Goal: Transaction & Acquisition: Purchase product/service

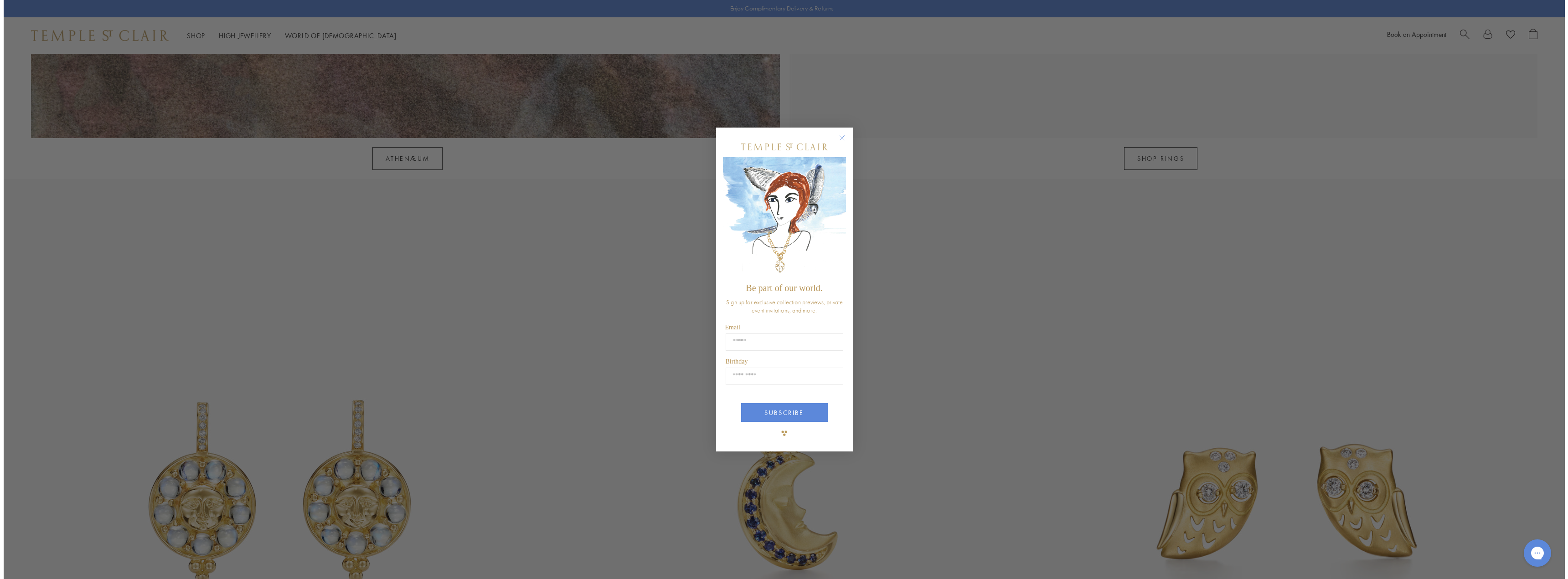
scroll to position [1916, 0]
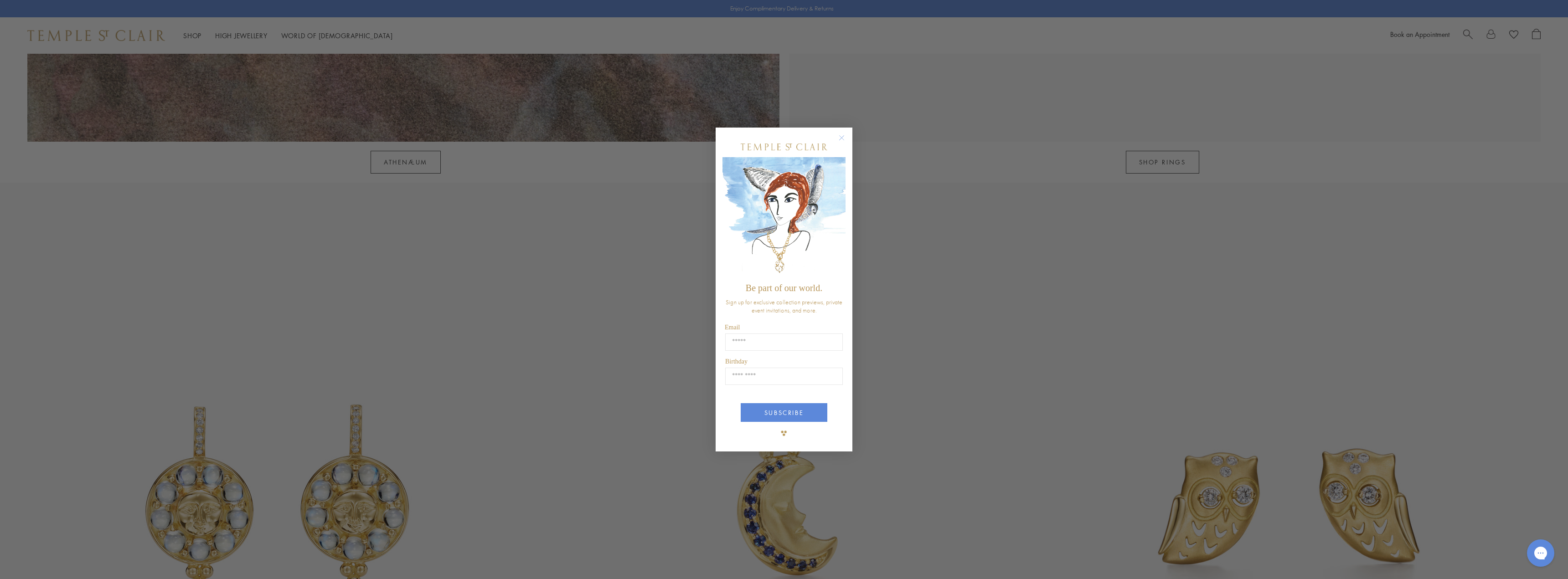
click at [946, 346] on div "Close dialog Be part of our world. Sign up for exclusive collection previews, p…" at bounding box center [784, 289] width 1568 height 579
click at [845, 132] on circle "Close dialog" at bounding box center [842, 138] width 11 height 11
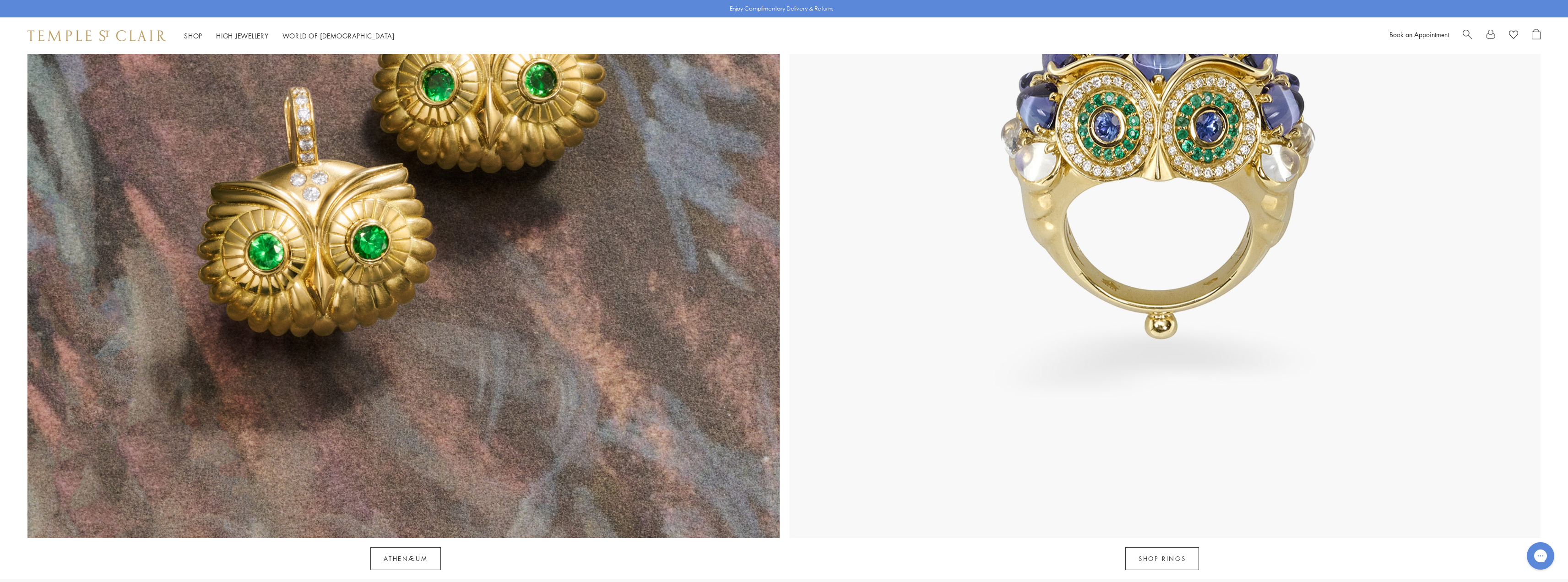
scroll to position [1511, 0]
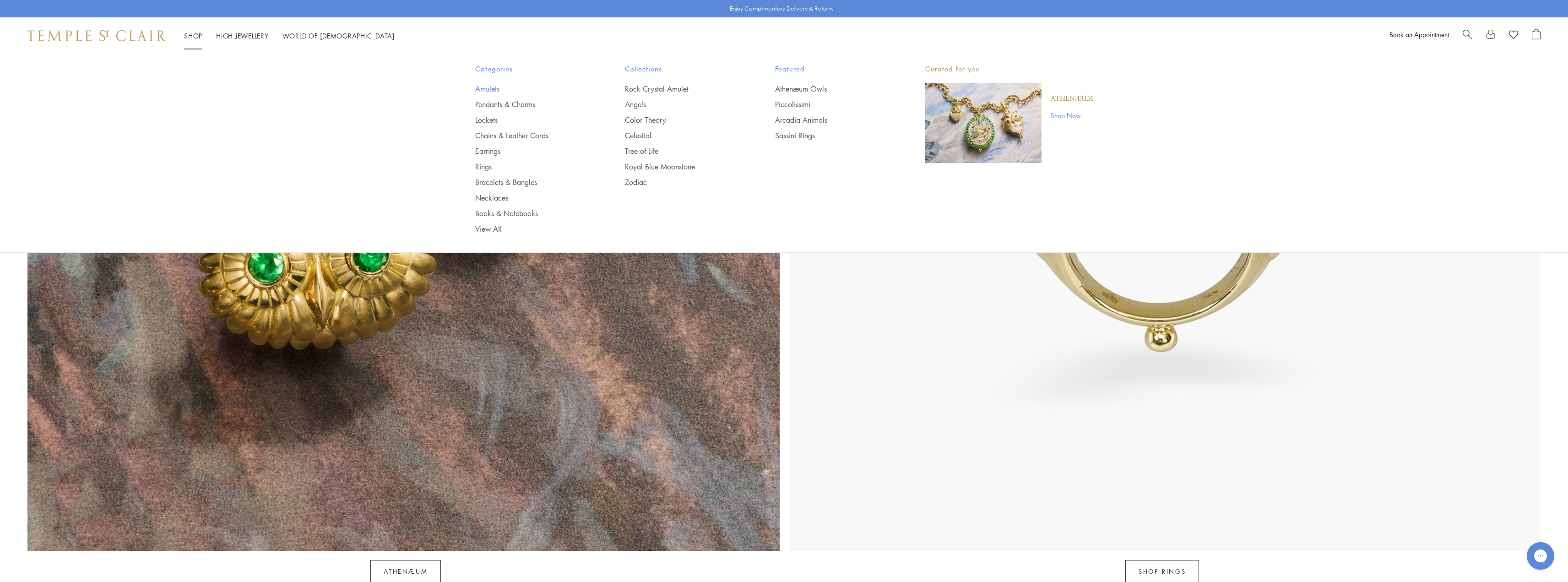
click at [485, 90] on link "Amulets" at bounding box center [532, 88] width 113 height 10
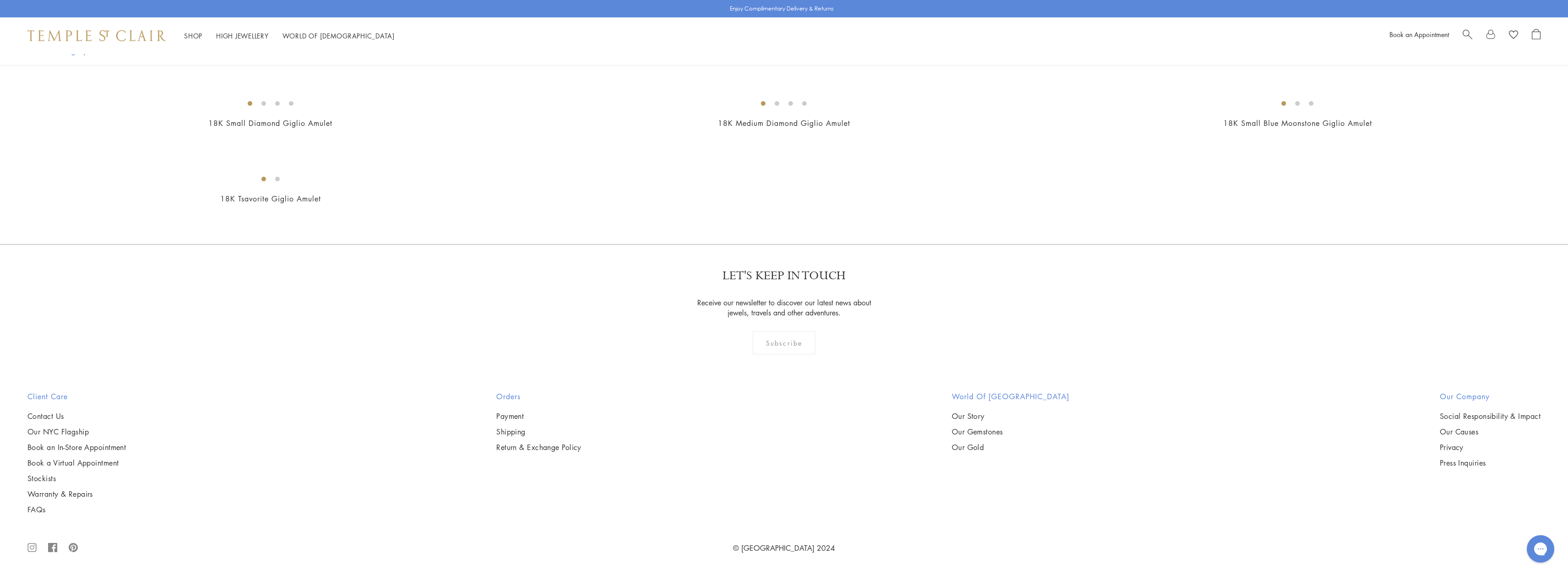
scroll to position [2883, 0]
click at [0, 0] on img at bounding box center [0, 0] width 0 height 0
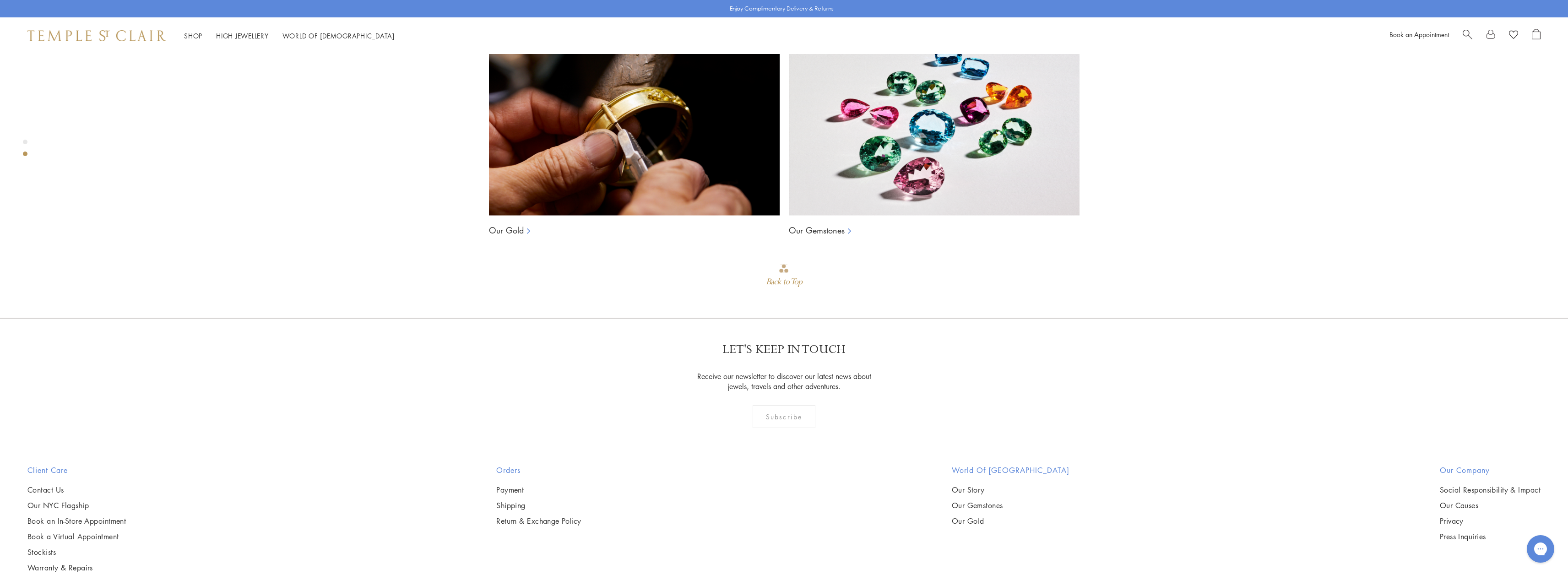
scroll to position [1701, 0]
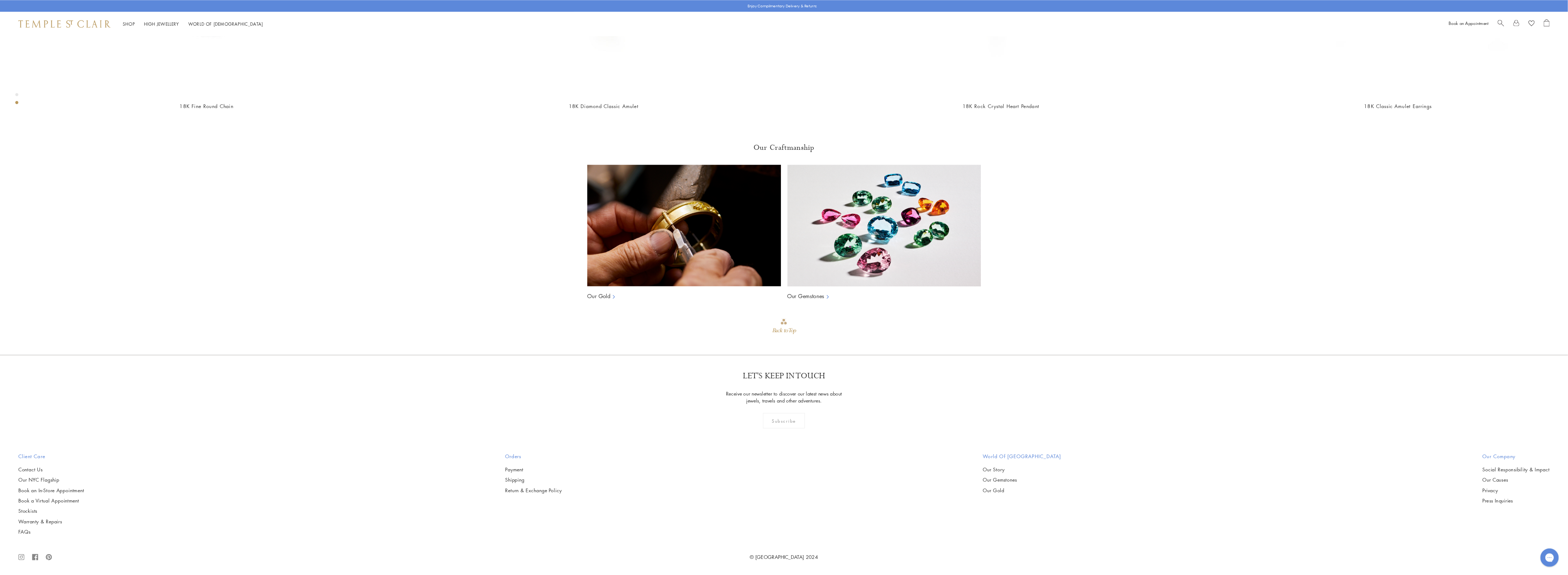
scroll to position [2185, 0]
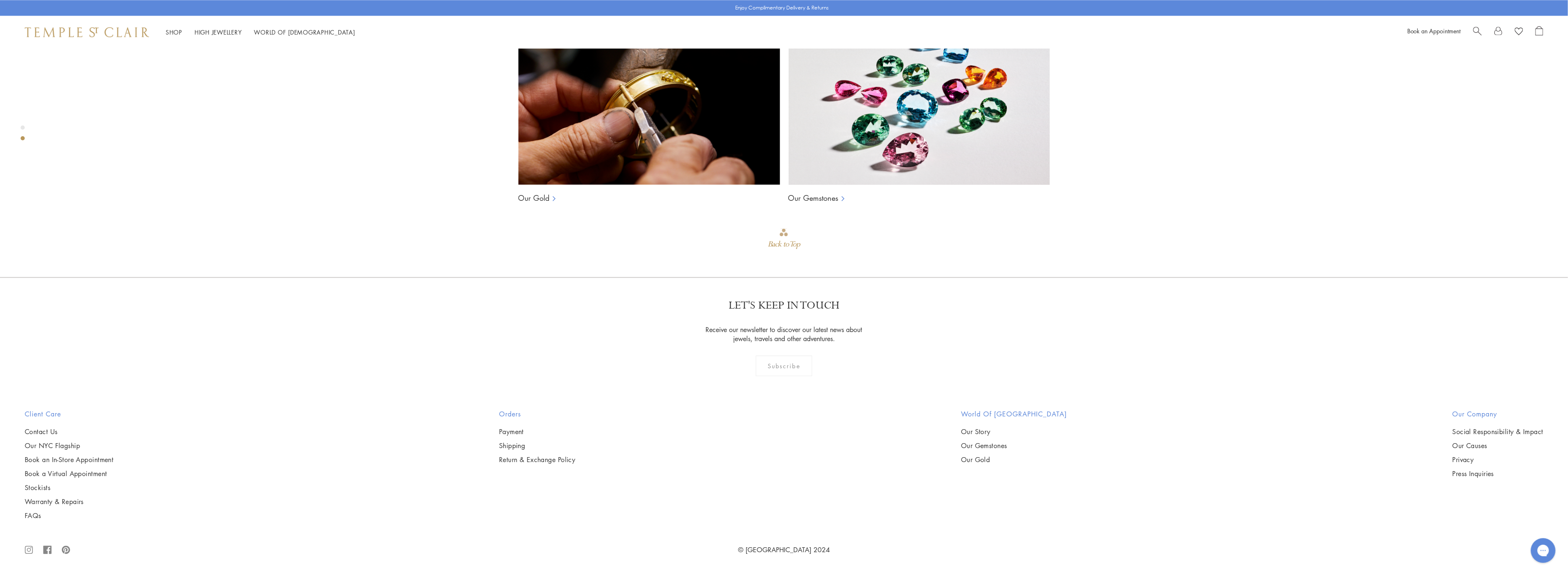
scroll to position [1970, 0]
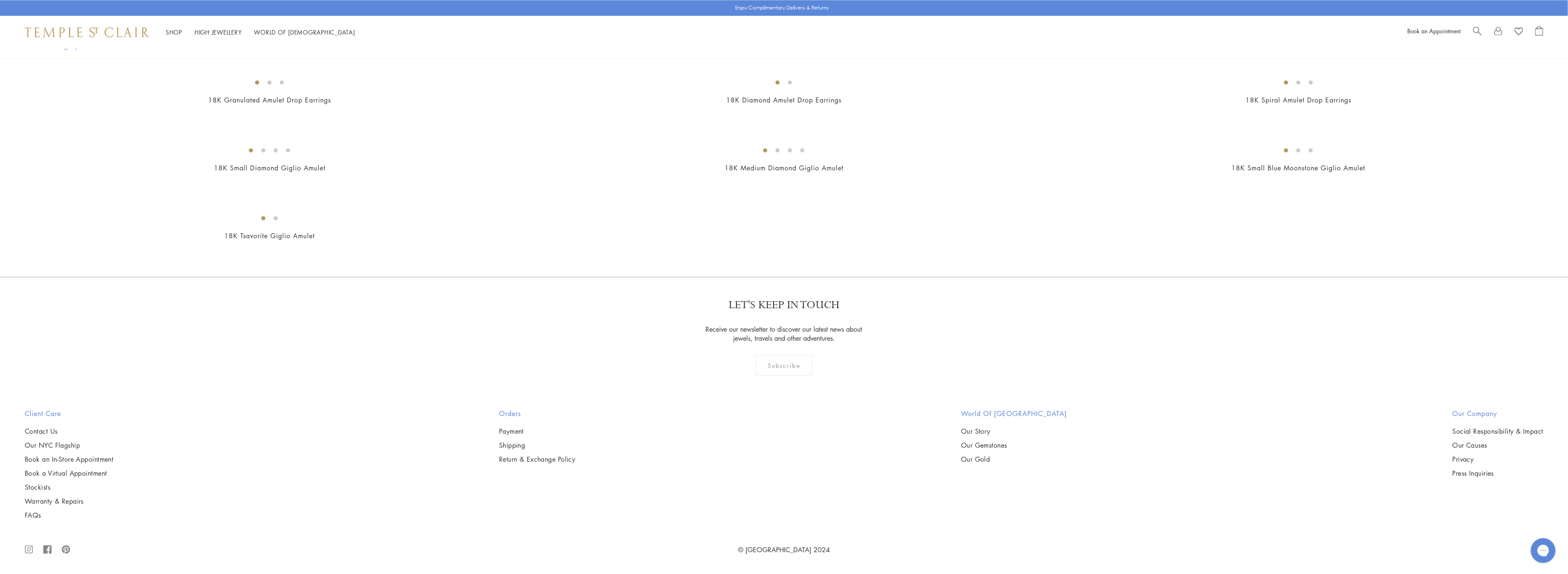
scroll to position [4117, 0]
click at [0, 0] on img at bounding box center [0, 0] width 0 height 0
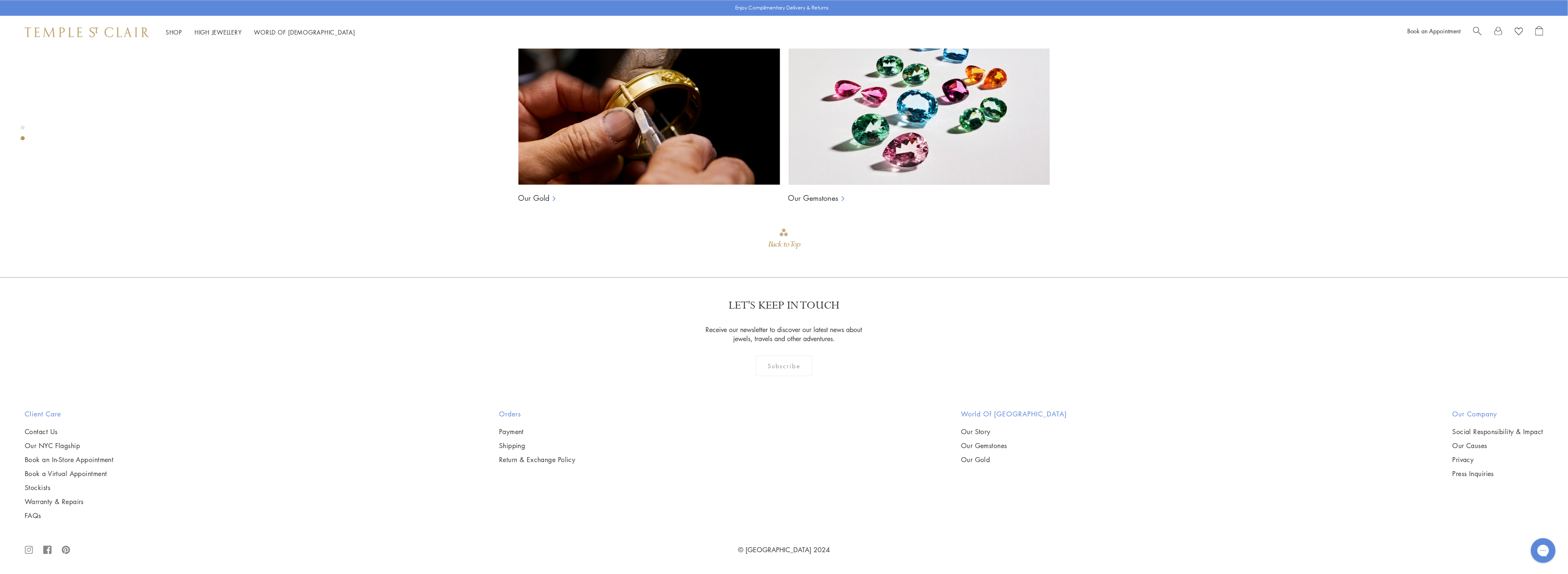
scroll to position [1832, 0]
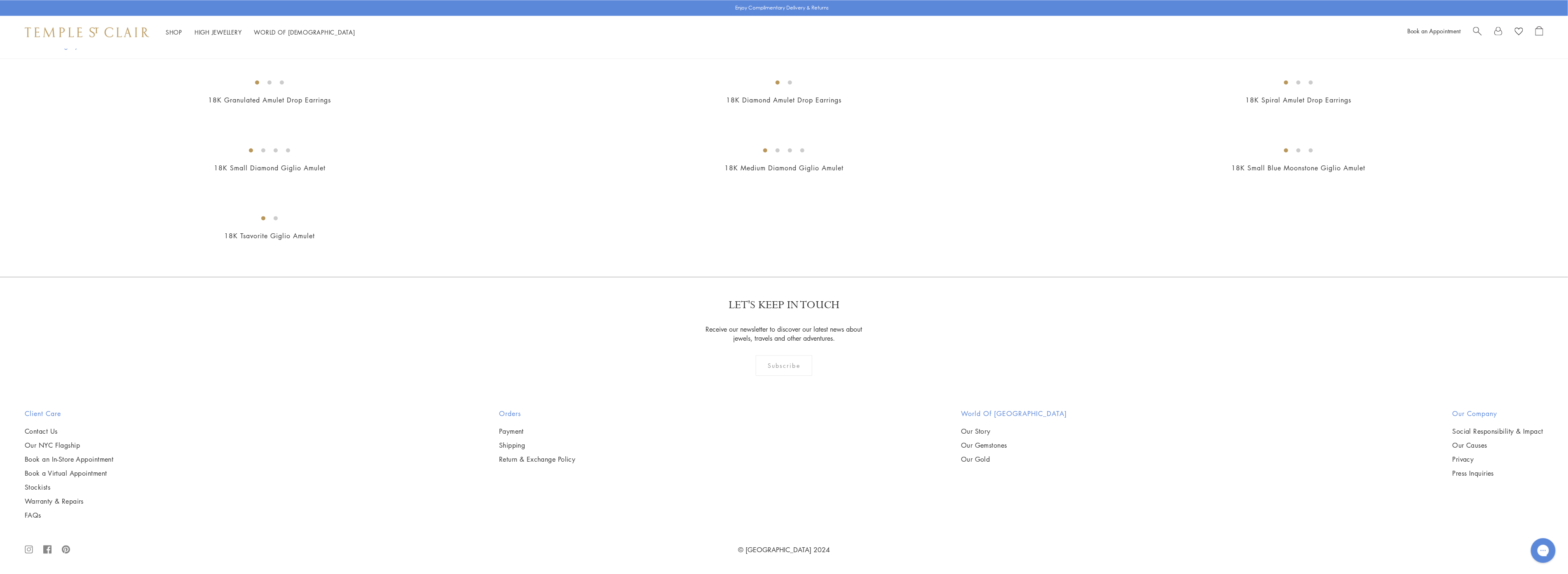
scroll to position [4528, 0]
click at [0, 0] on img at bounding box center [0, 0] width 0 height 0
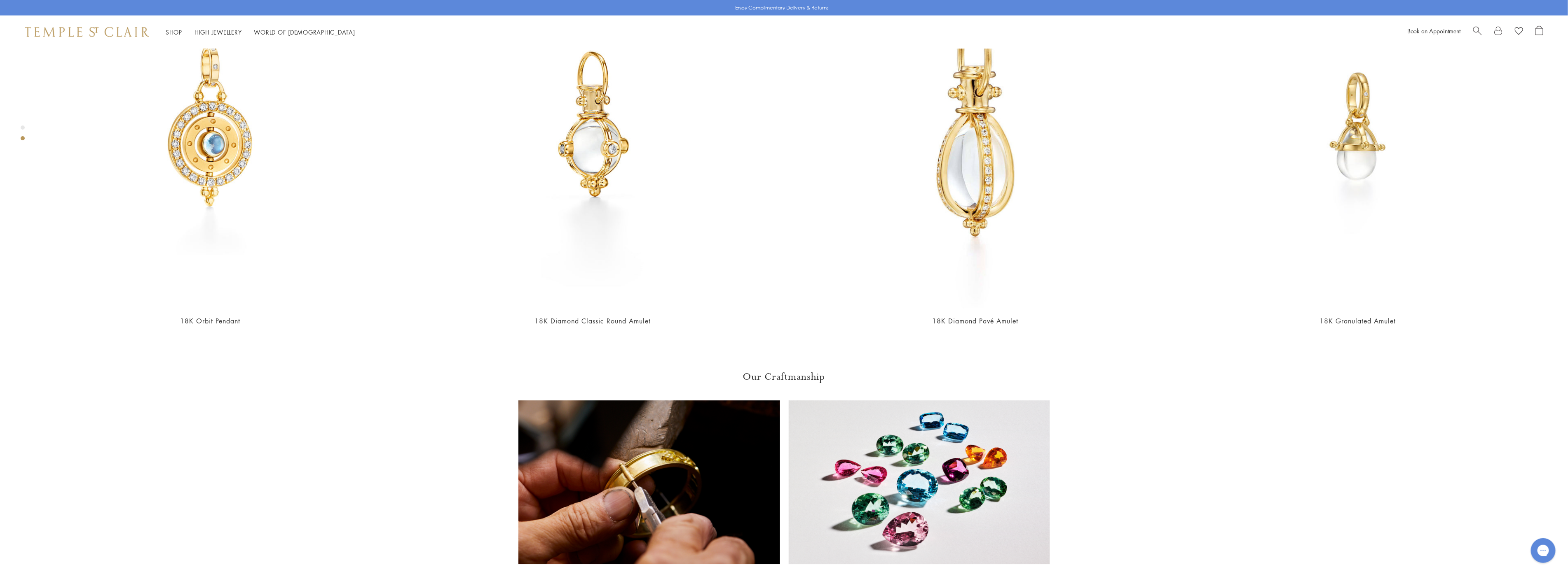
scroll to position [1283, 0]
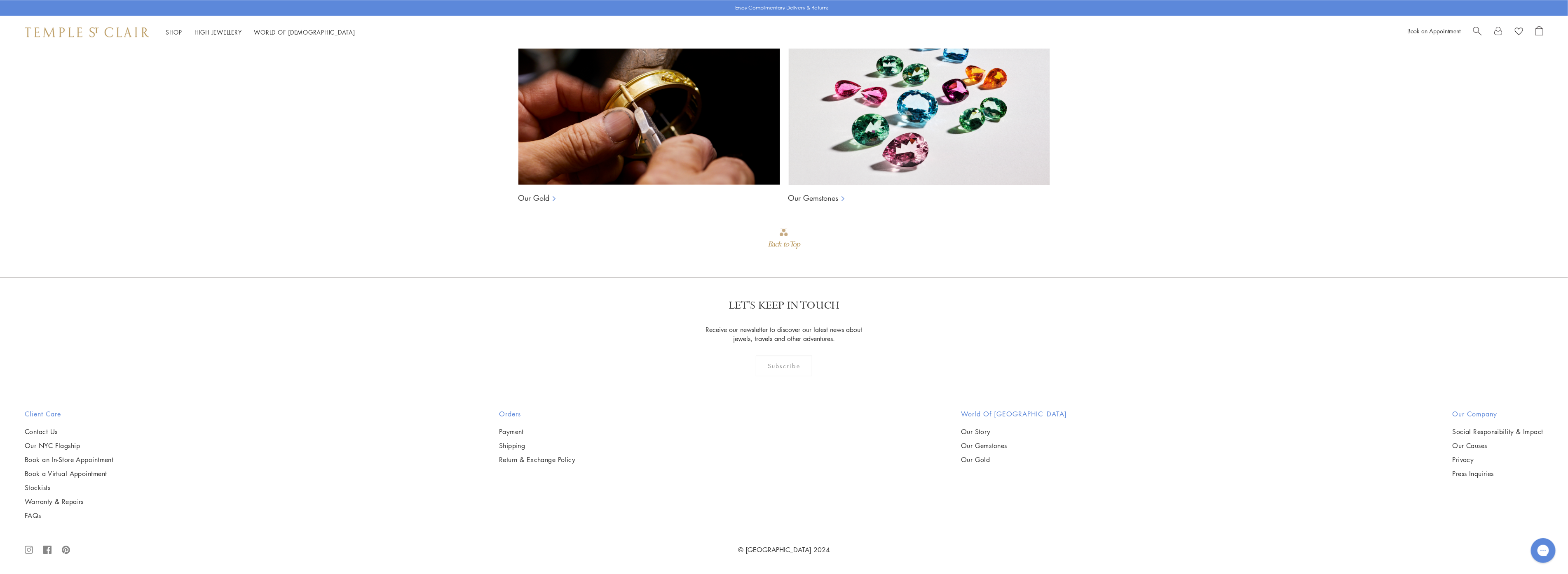
scroll to position [2518, 0]
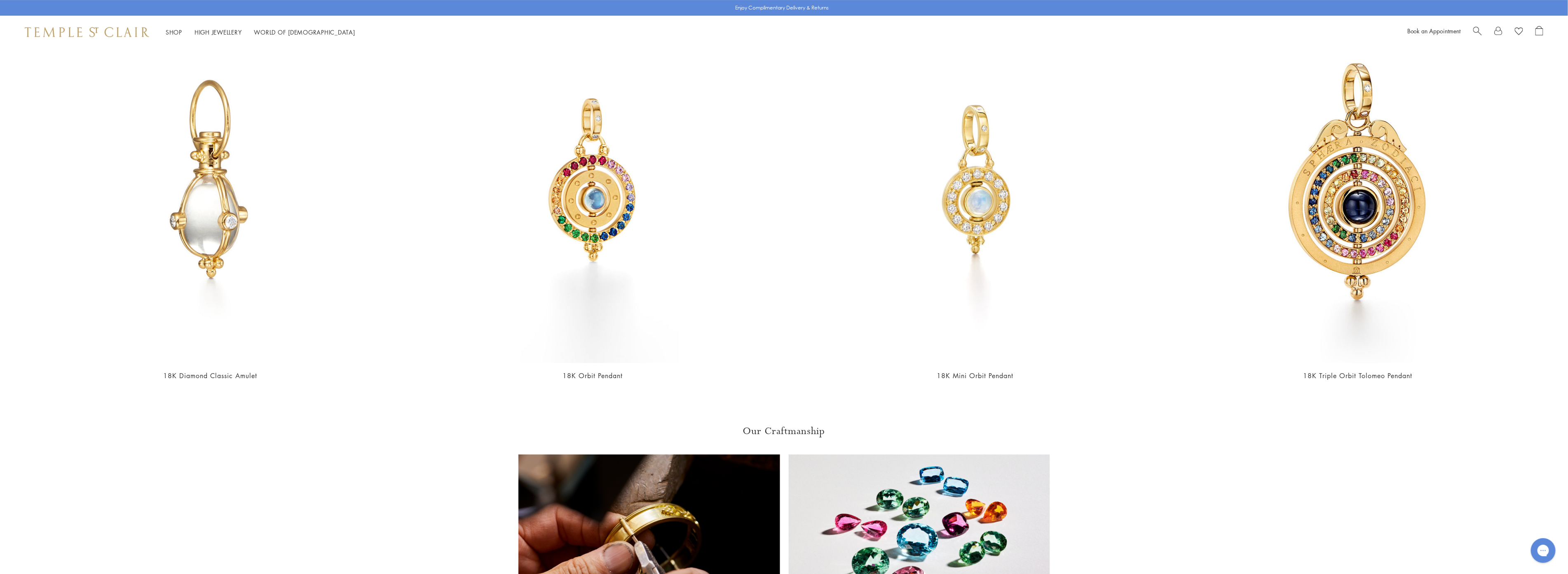
scroll to position [2407, 0]
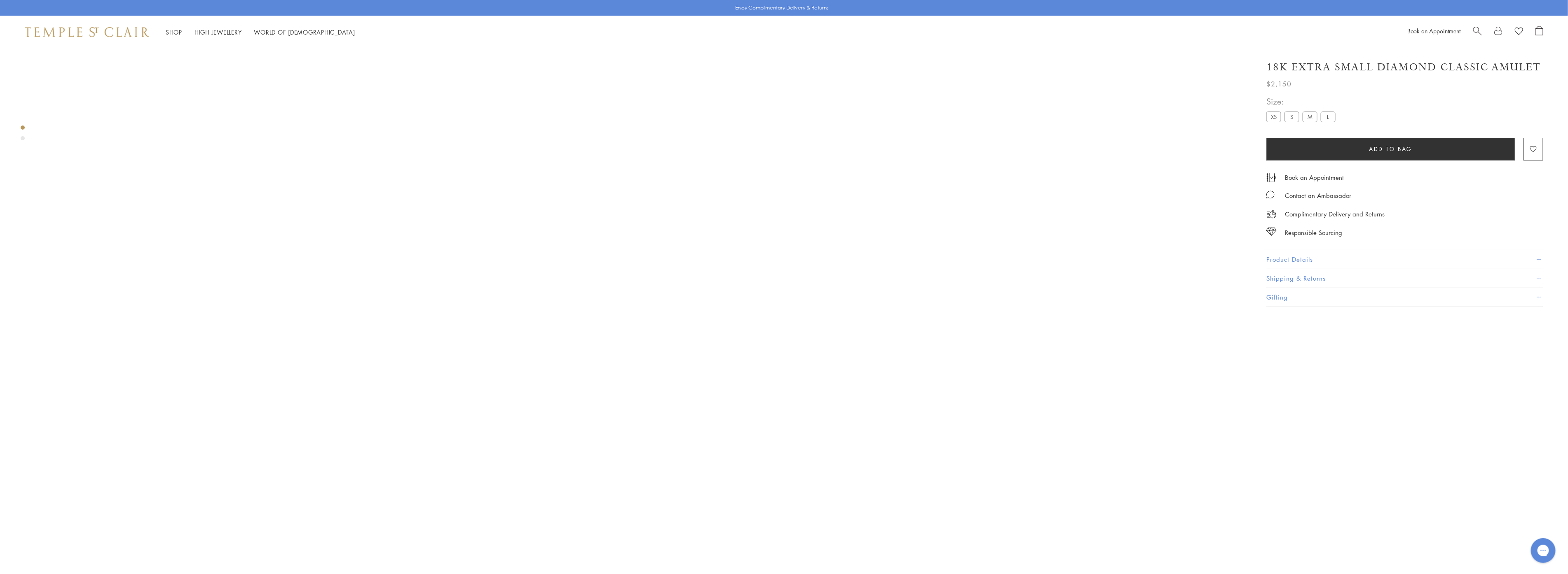
scroll to position [48, 0]
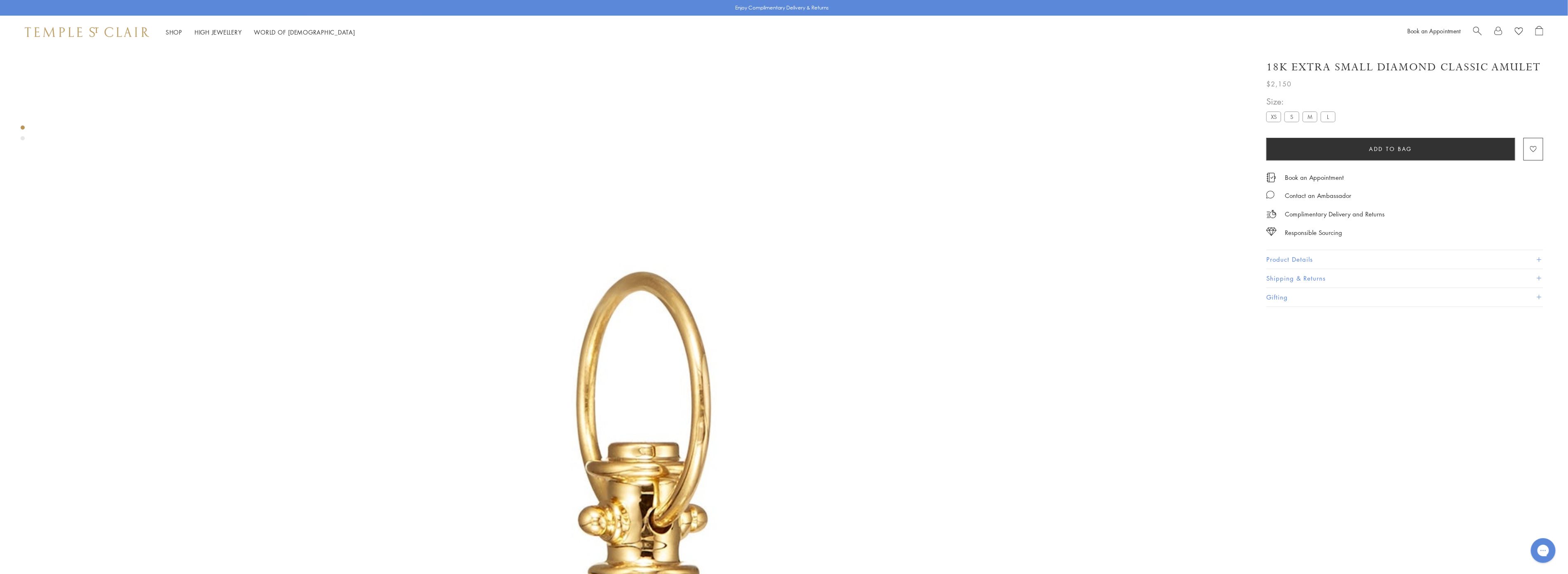
click at [1293, 112] on label "S" at bounding box center [1292, 116] width 15 height 10
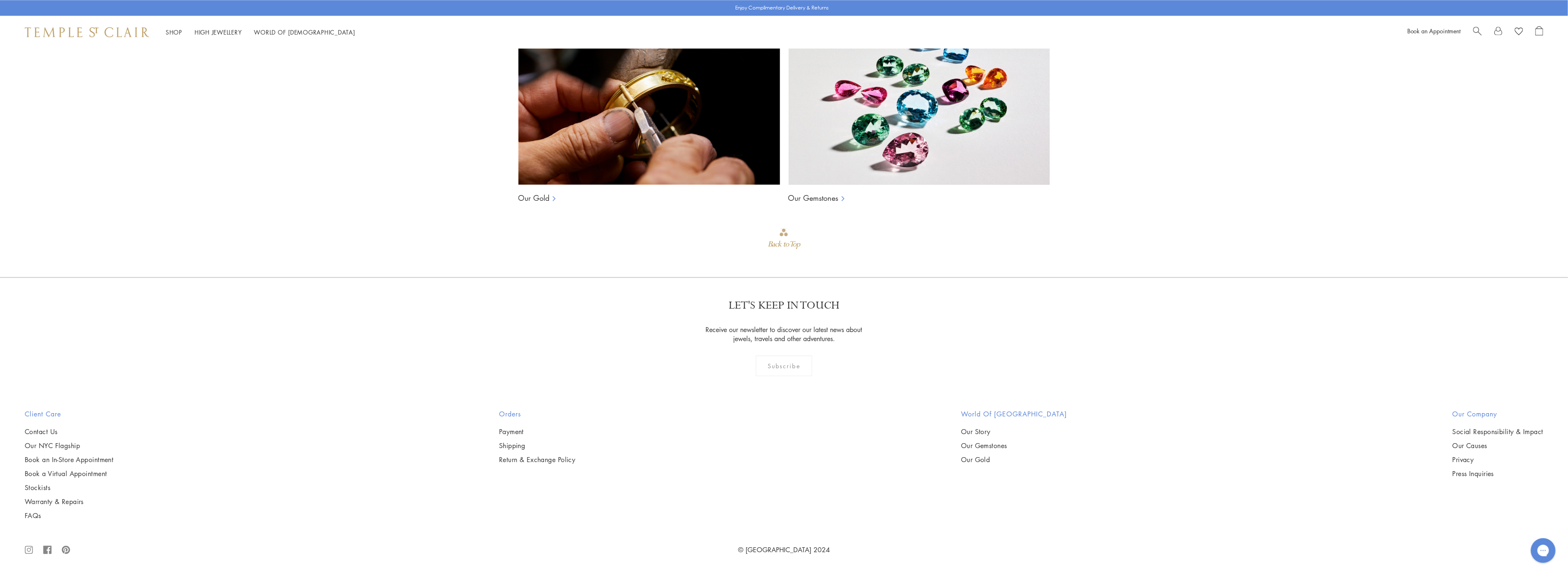
scroll to position [2958, 0]
click at [30, 549] on circle at bounding box center [29, 550] width 3 height 3
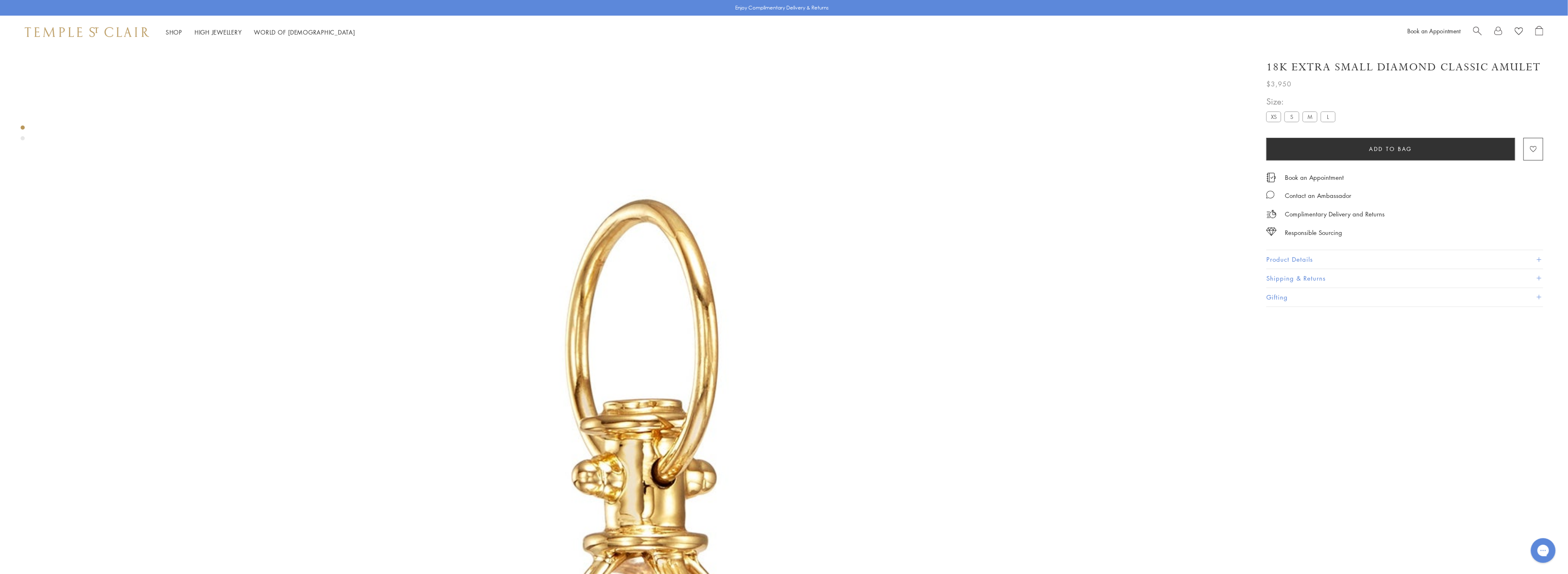
scroll to position [48, 0]
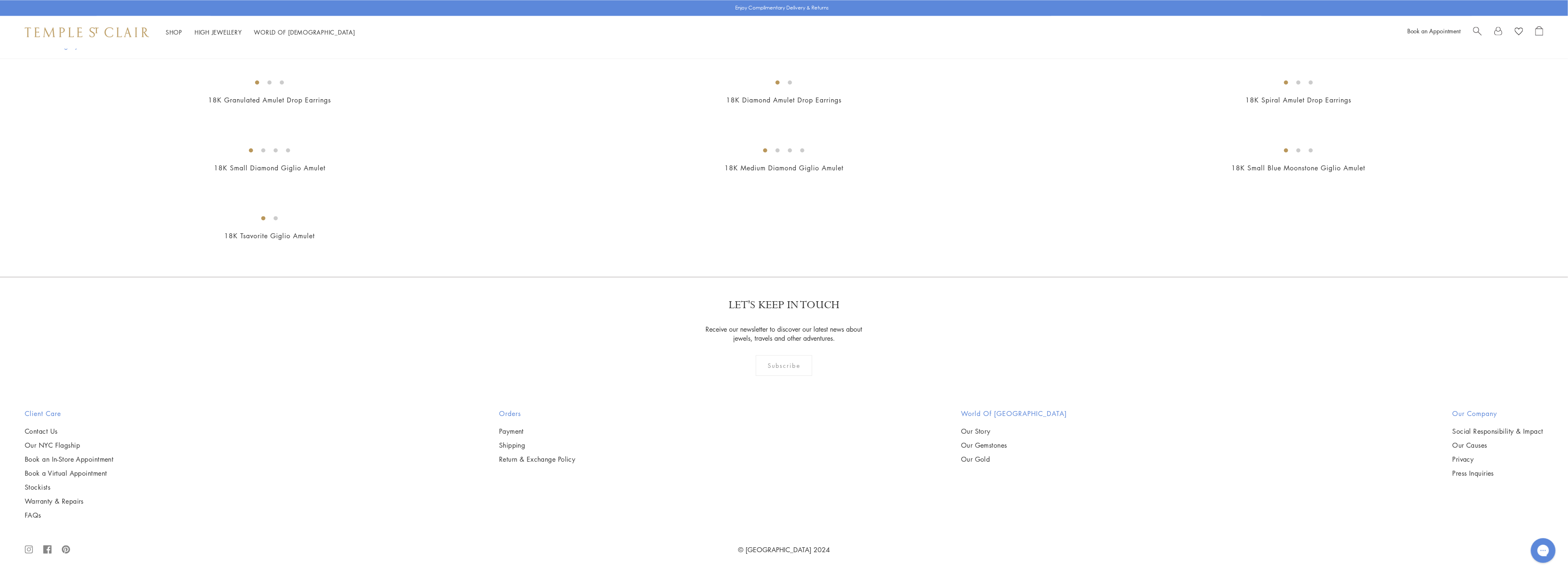
scroll to position [5214, 0]
click at [0, 0] on img at bounding box center [0, 0] width 0 height 0
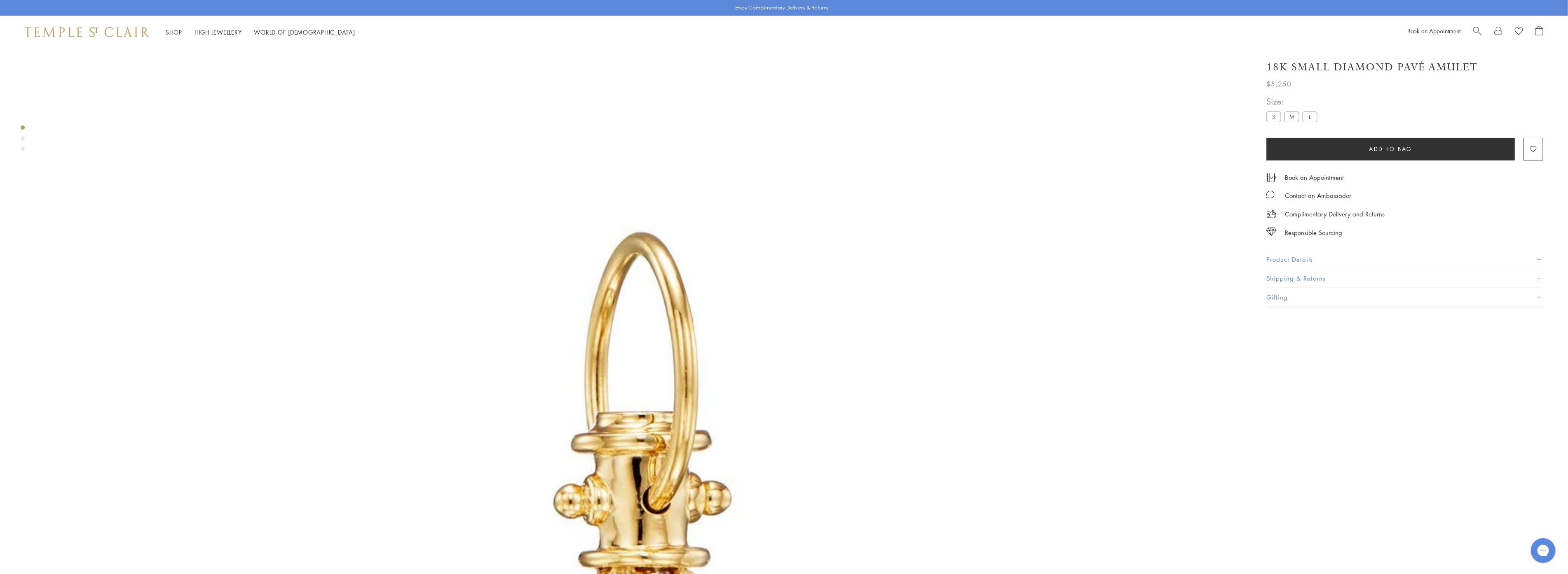
scroll to position [48, 0]
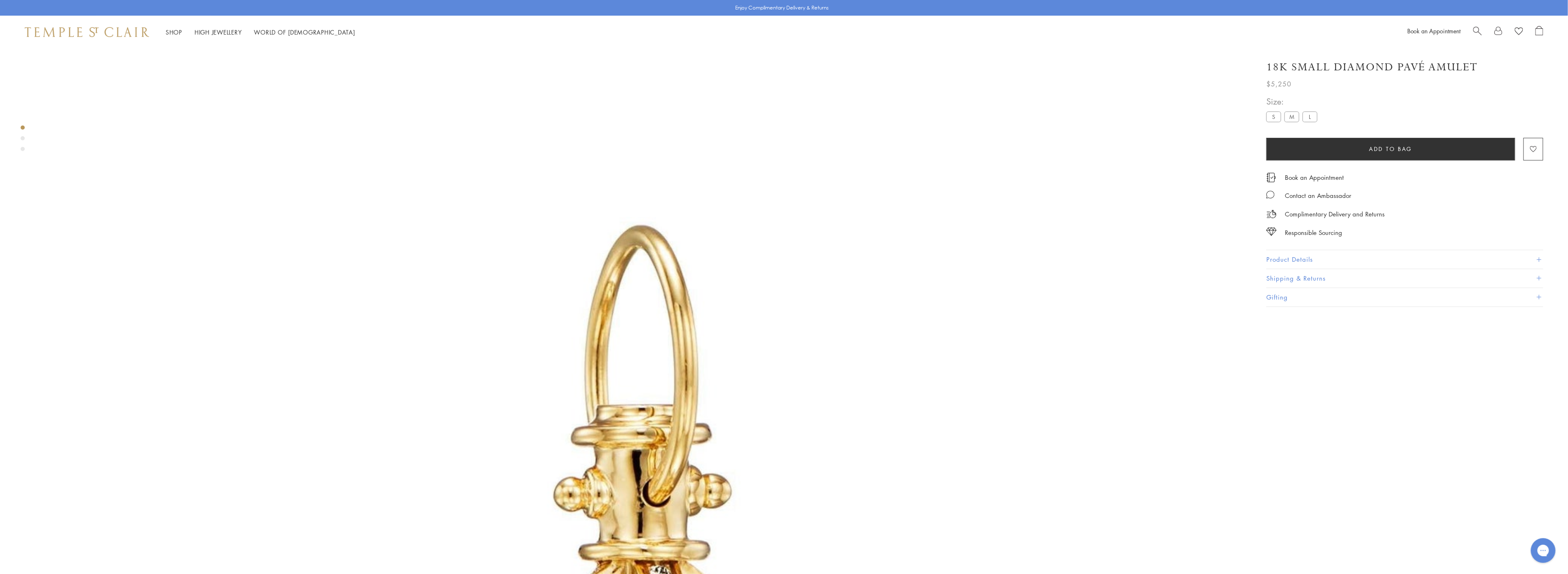
click at [1275, 260] on button "Product Details" at bounding box center [1404, 259] width 277 height 18
